Goal: Task Accomplishment & Management: Use online tool/utility

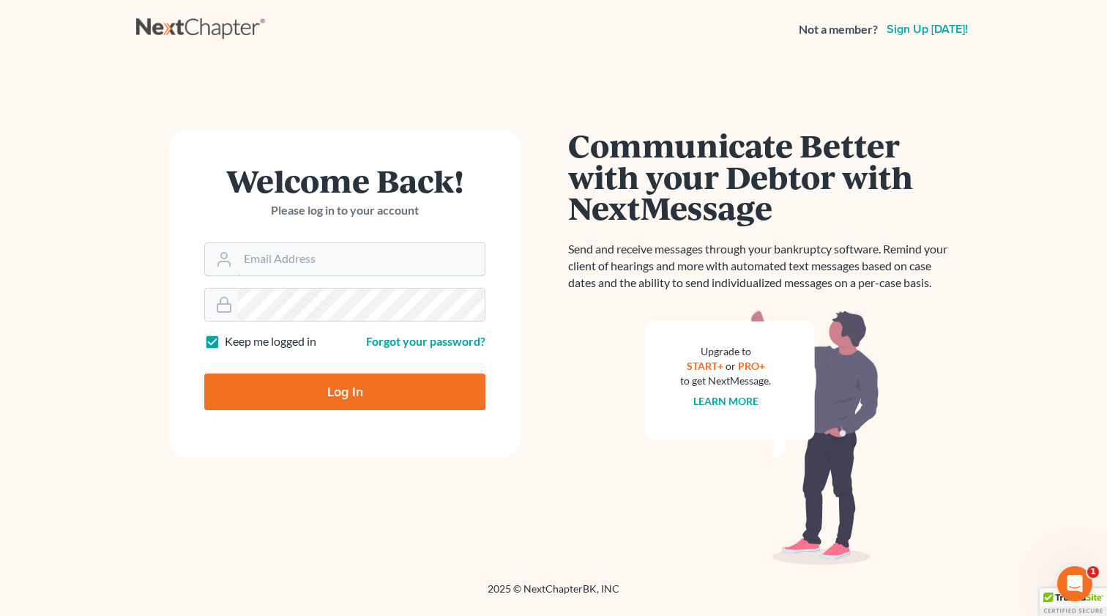
type input "[EMAIL_ADDRESS][DOMAIN_NAME]"
click at [369, 377] on input "Log In" at bounding box center [344, 391] width 281 height 37
type input "Thinking..."
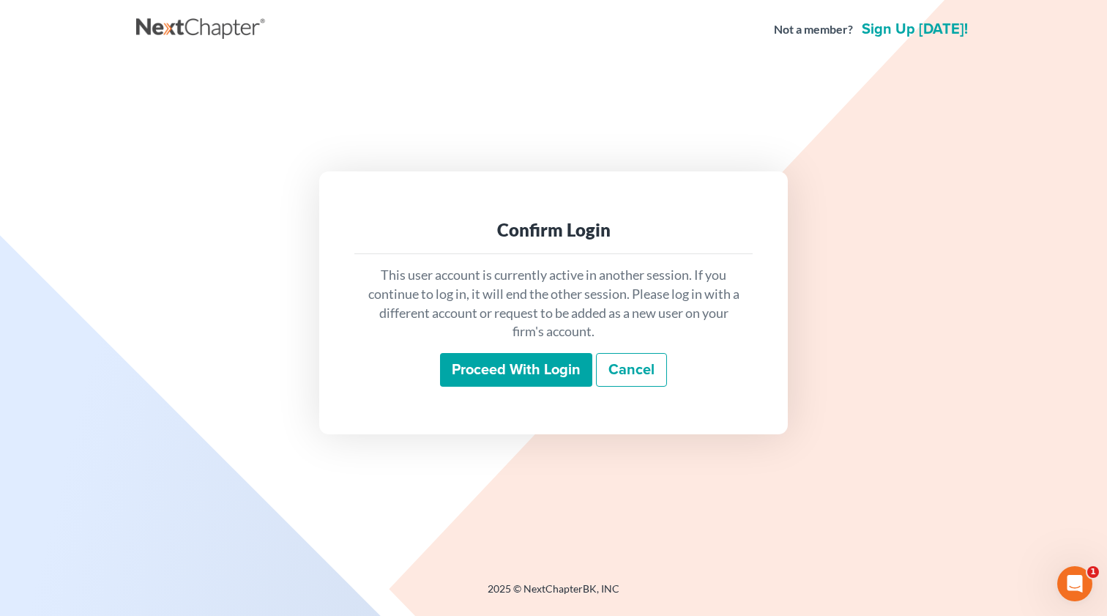
click at [481, 368] on input "Proceed with login" at bounding box center [516, 370] width 152 height 34
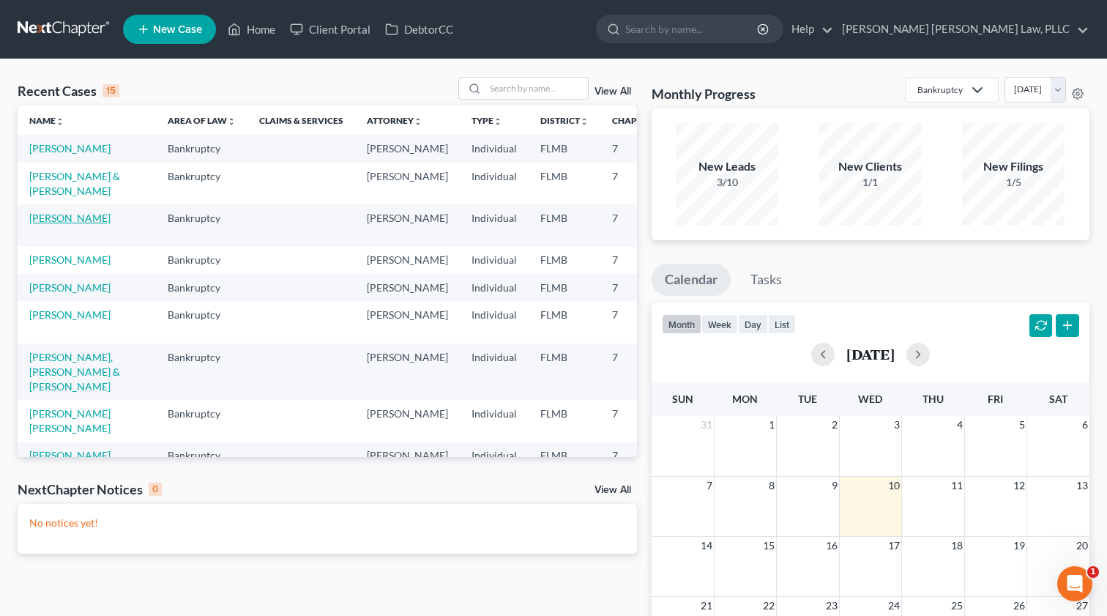
click at [50, 224] on link "[PERSON_NAME]" at bounding box center [69, 218] width 81 height 12
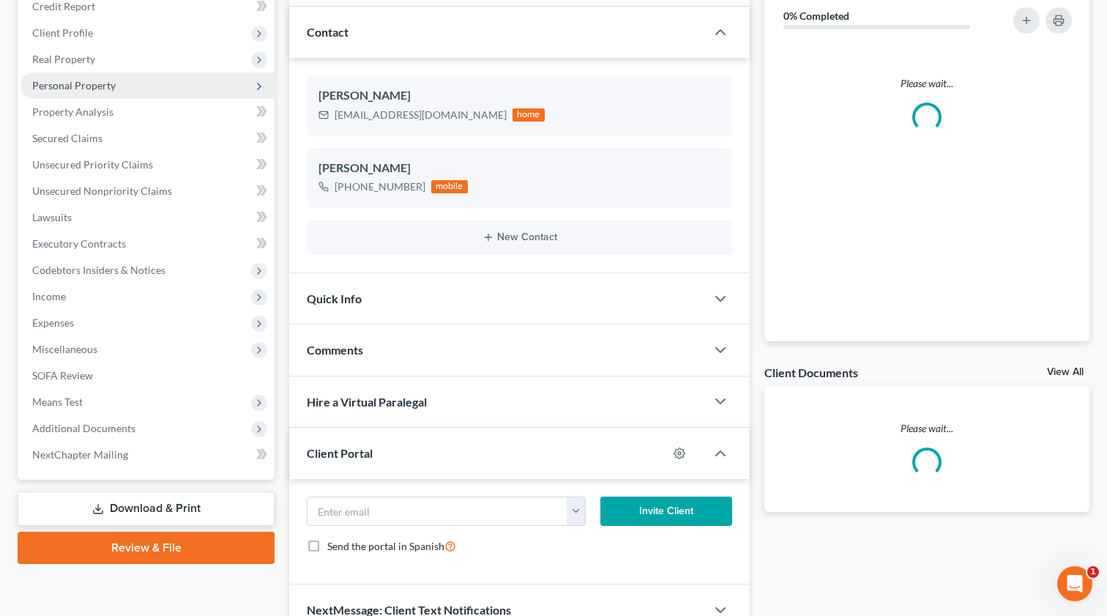
scroll to position [188, 0]
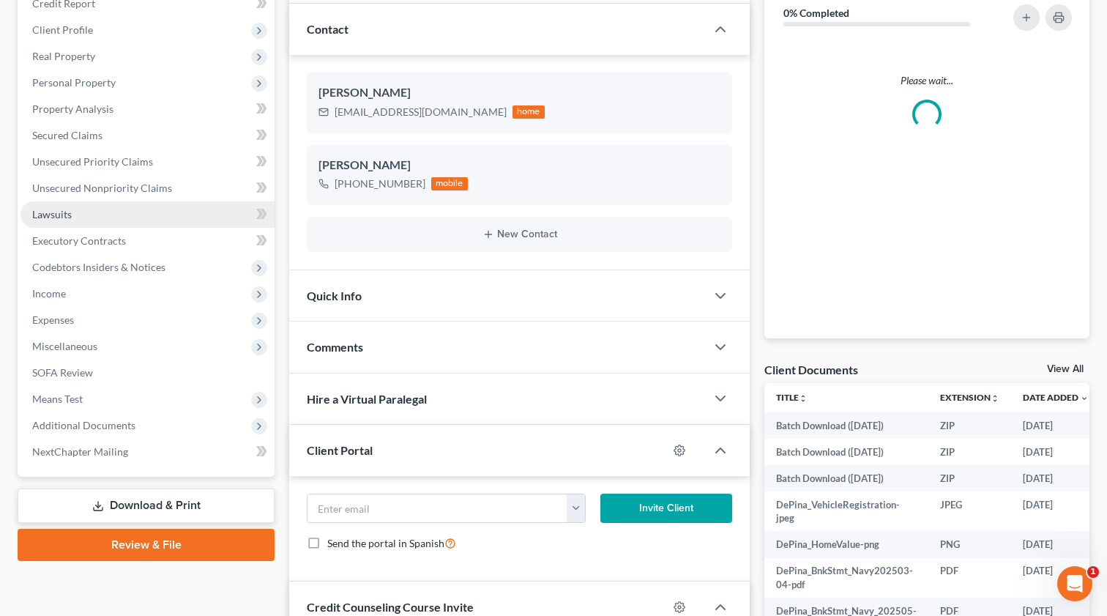
click at [81, 211] on link "Lawsuits" at bounding box center [148, 214] width 254 height 26
